Goal: Information Seeking & Learning: Check status

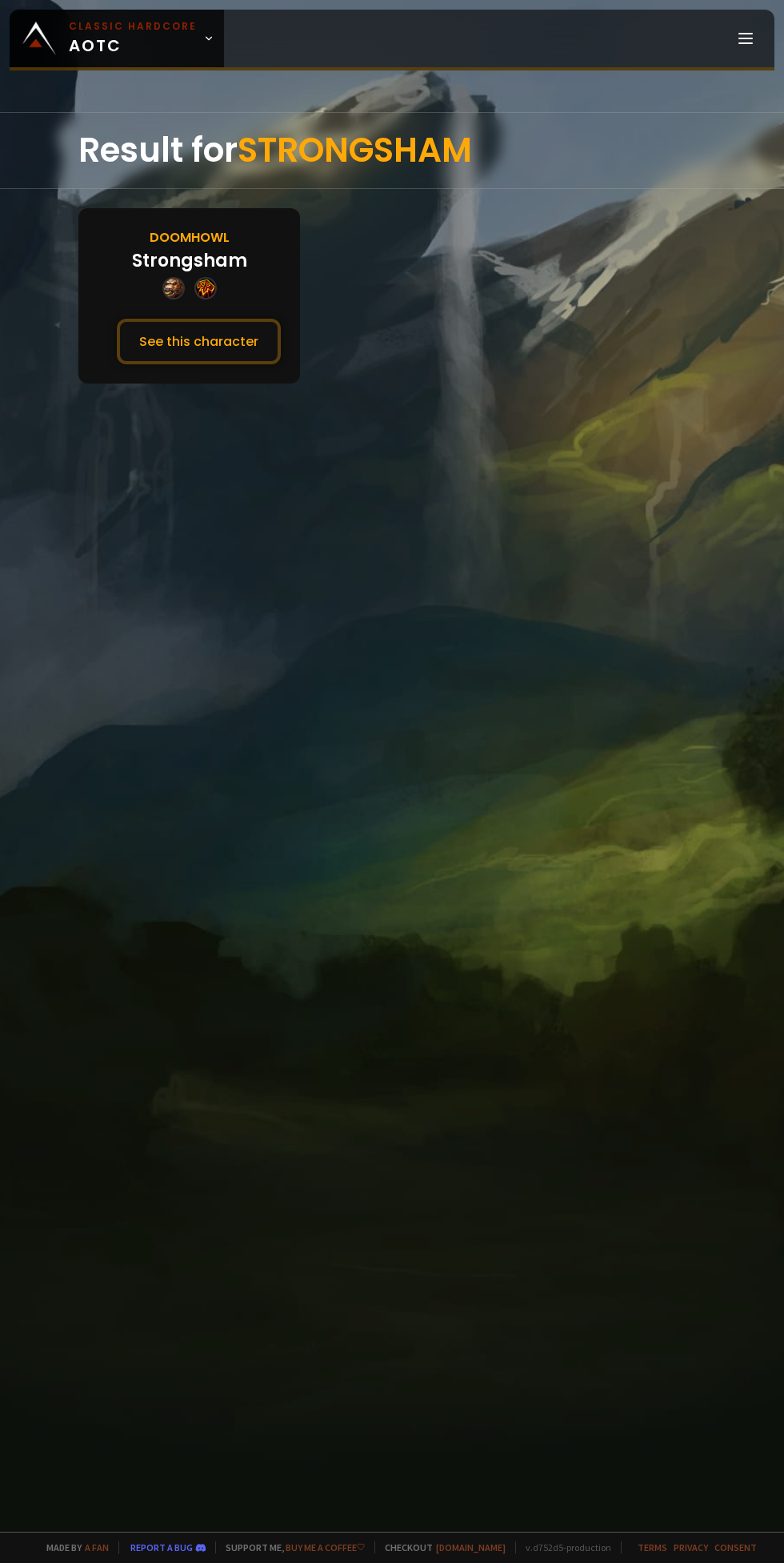
click at [235, 338] on button "See this character" at bounding box center [199, 341] width 164 height 46
click at [218, 347] on button "See this character" at bounding box center [199, 341] width 164 height 46
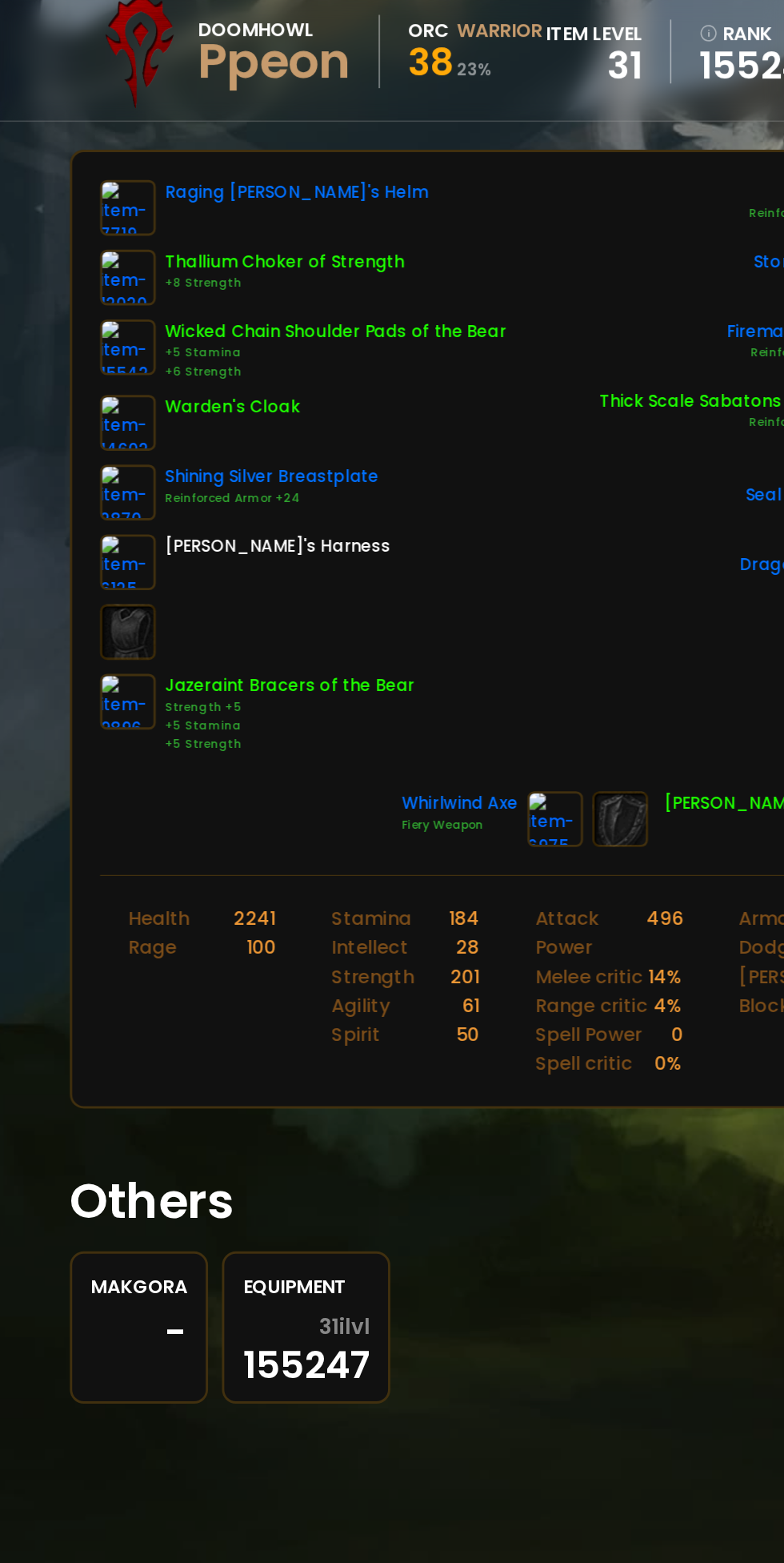
click at [100, 325] on img at bounding box center [118, 323] width 38 height 38
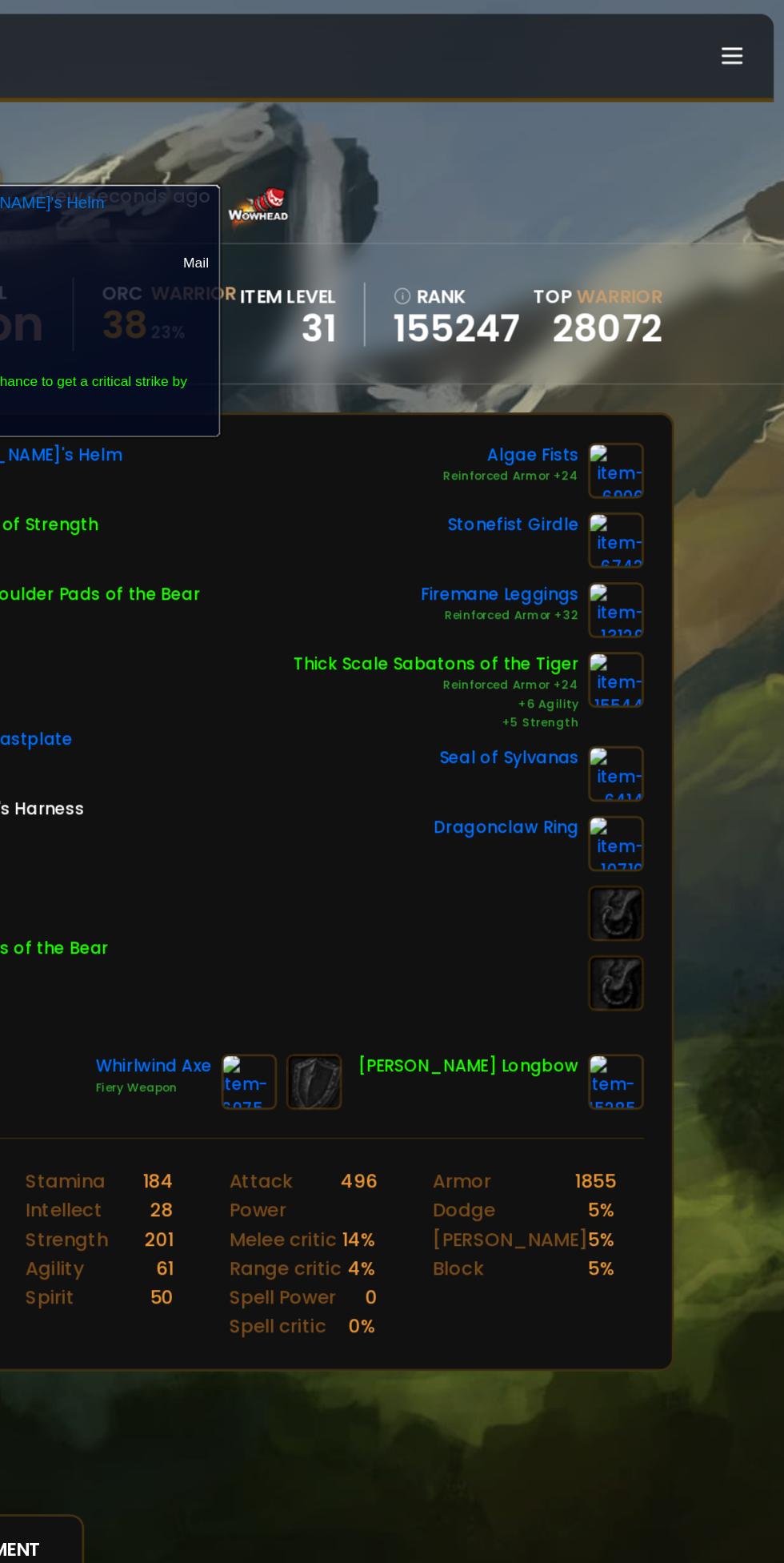
click at [775, 667] on div "Scan character a few seconds ago Doomhowl Ppeon Orc Warrior 38 23 % item level …" at bounding box center [392, 766] width 784 height 1532
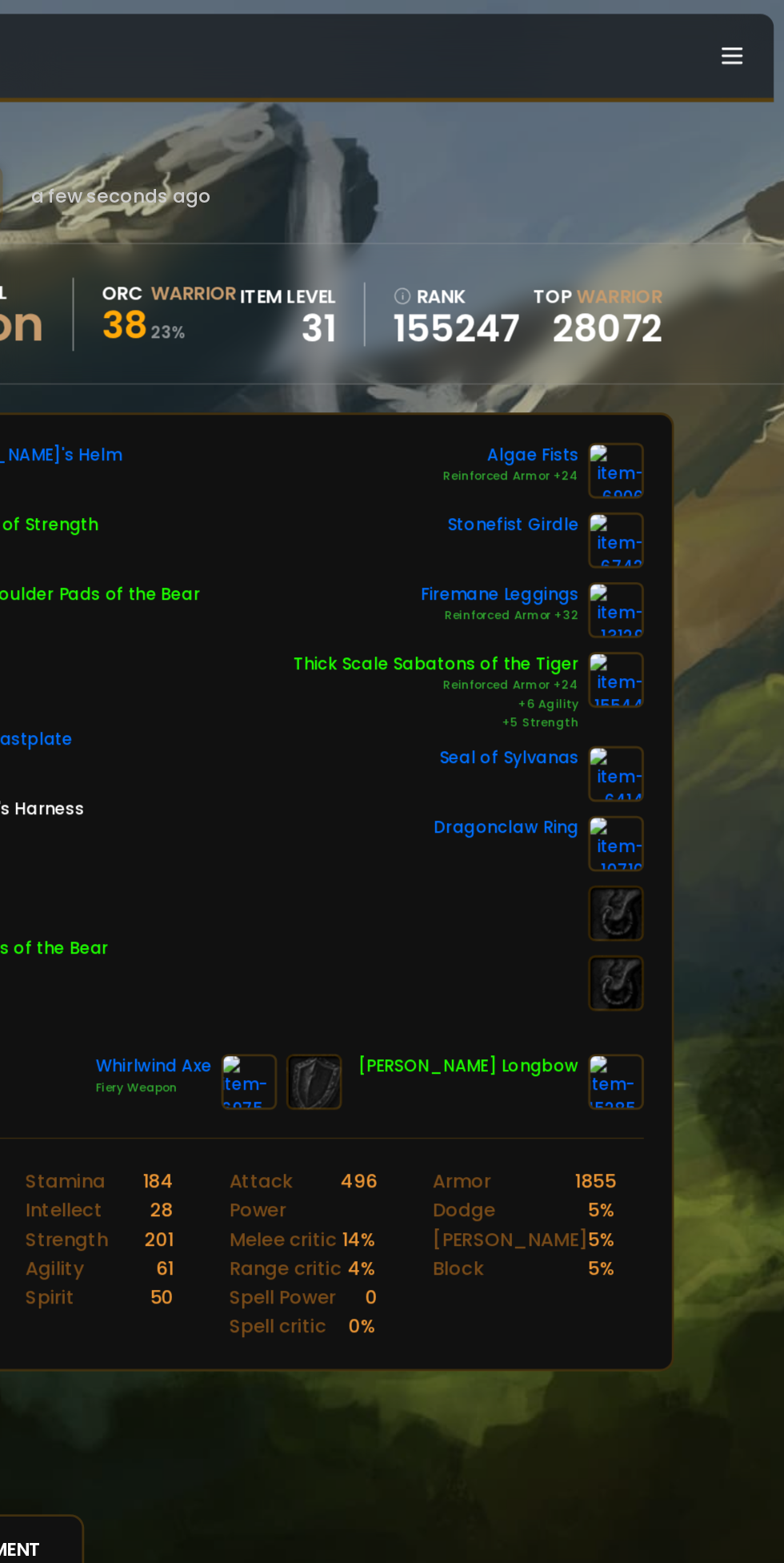
click at [751, 667] on div "Scan character a few seconds ago Doomhowl Ppeon Orc Warrior 38 23 % item level …" at bounding box center [392, 766] width 784 height 1532
